Goal: Task Accomplishment & Management: Manage account settings

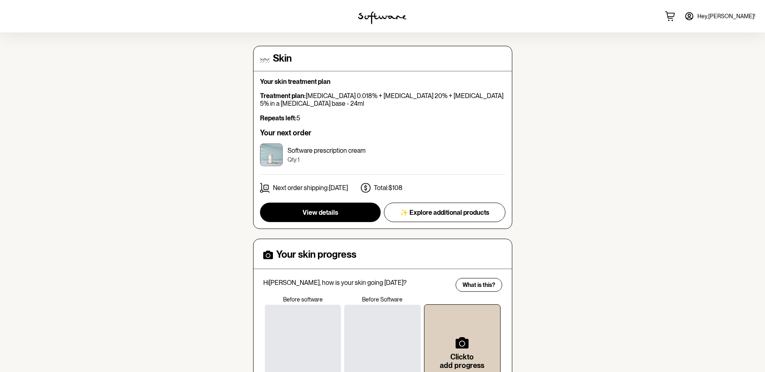
scroll to position [70, 0]
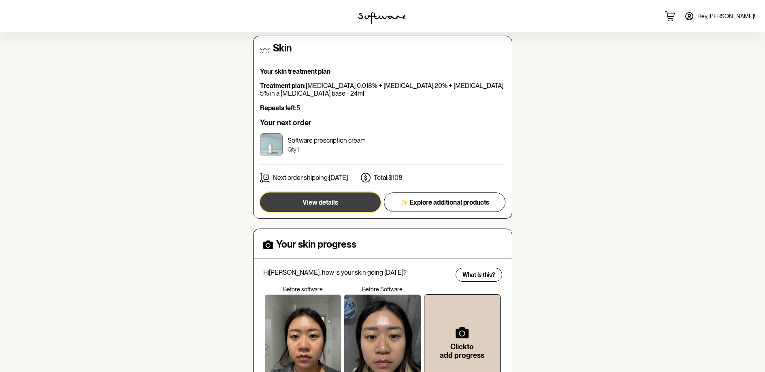
click at [338, 204] on button "View details" at bounding box center [320, 201] width 121 height 19
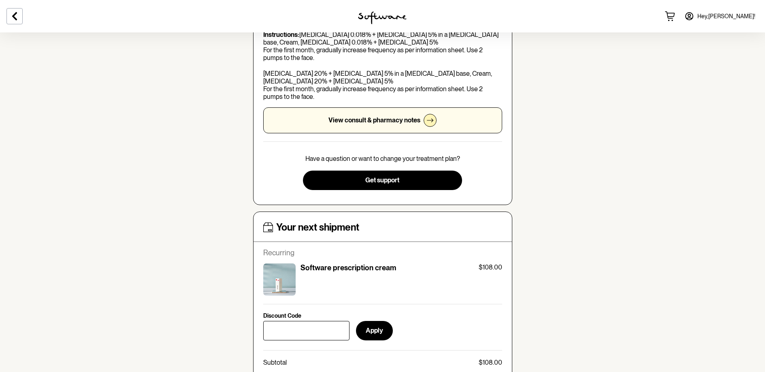
scroll to position [328, 0]
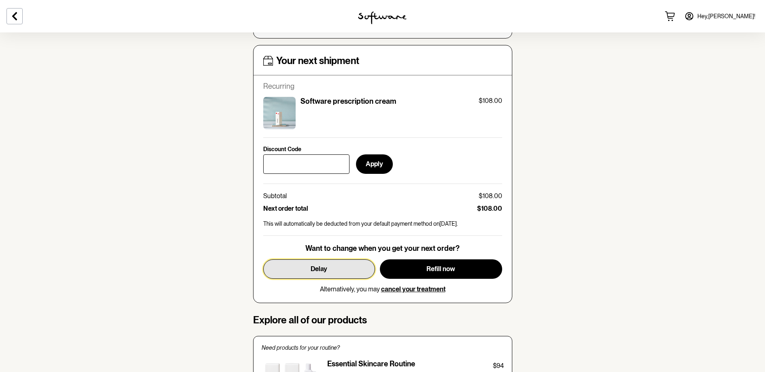
click at [326, 264] on button "Delay" at bounding box center [319, 268] width 112 height 19
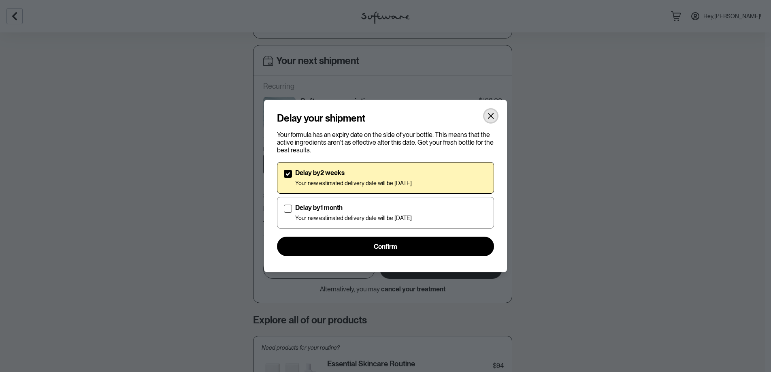
click at [491, 116] on icon "Close" at bounding box center [490, 116] width 6 height 6
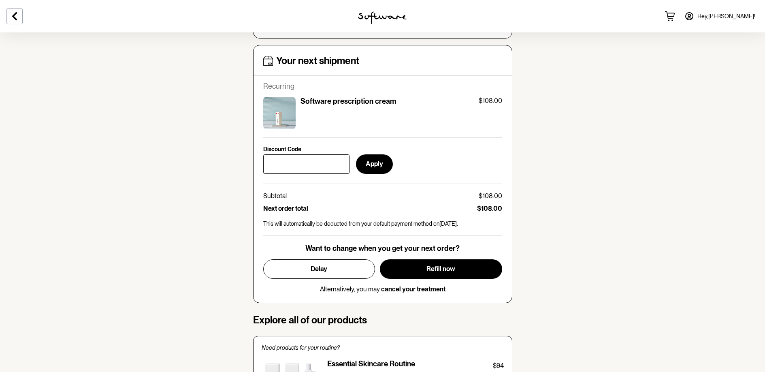
click at [597, 172] on section "skin Your personalised skin treatment Treatment plan: [MEDICAL_DATA] 0.018% + […" at bounding box center [382, 282] width 765 height 1156
